Goal: Transaction & Acquisition: Purchase product/service

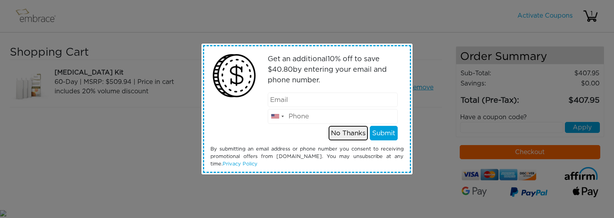
click at [340, 132] on button "No Thanks" at bounding box center [348, 133] width 39 height 15
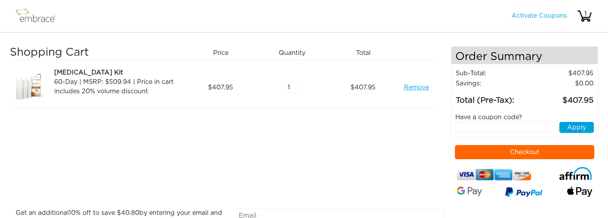
paste input "DOUBLETHEFUN"
type input "DOUBLETHEFUN"
click at [578, 126] on button "Apply" at bounding box center [577, 127] width 35 height 11
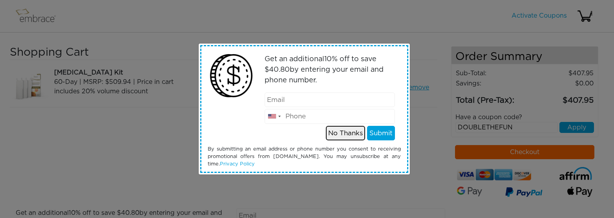
click at [335, 132] on button "No Thanks" at bounding box center [345, 133] width 39 height 15
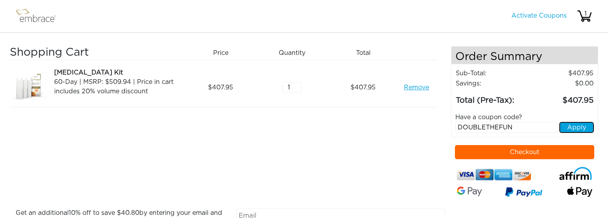
click at [586, 127] on button "Apply" at bounding box center [577, 127] width 35 height 11
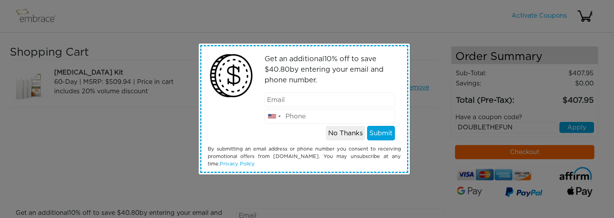
click at [315, 93] on input "email" at bounding box center [330, 100] width 130 height 15
type input "[EMAIL_ADDRESS][DOMAIN_NAME]"
type input "2245781125"
click at [376, 134] on button "Submit" at bounding box center [381, 133] width 28 height 15
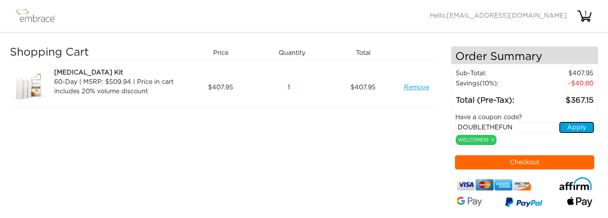
click at [582, 130] on button "Apply" at bounding box center [577, 127] width 35 height 11
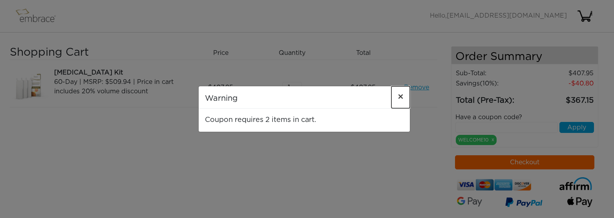
click at [401, 96] on span "×" at bounding box center [401, 97] width 6 height 9
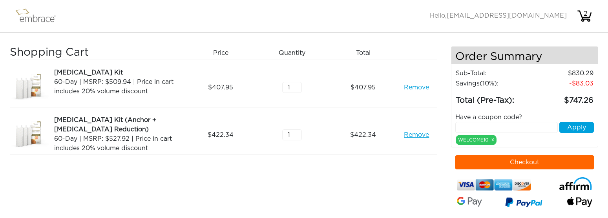
paste input "DOUBLETHEFUN"
type input "DOUBLETHEFUN"
click at [571, 126] on button "Apply" at bounding box center [577, 127] width 35 height 11
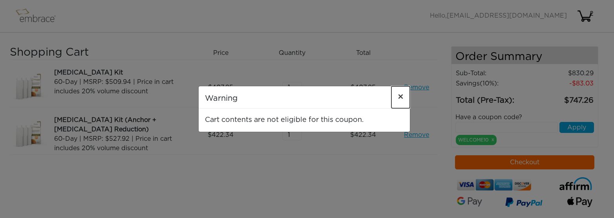
click at [398, 97] on span "×" at bounding box center [401, 97] width 6 height 9
